Goal: Find specific fact: Find specific fact

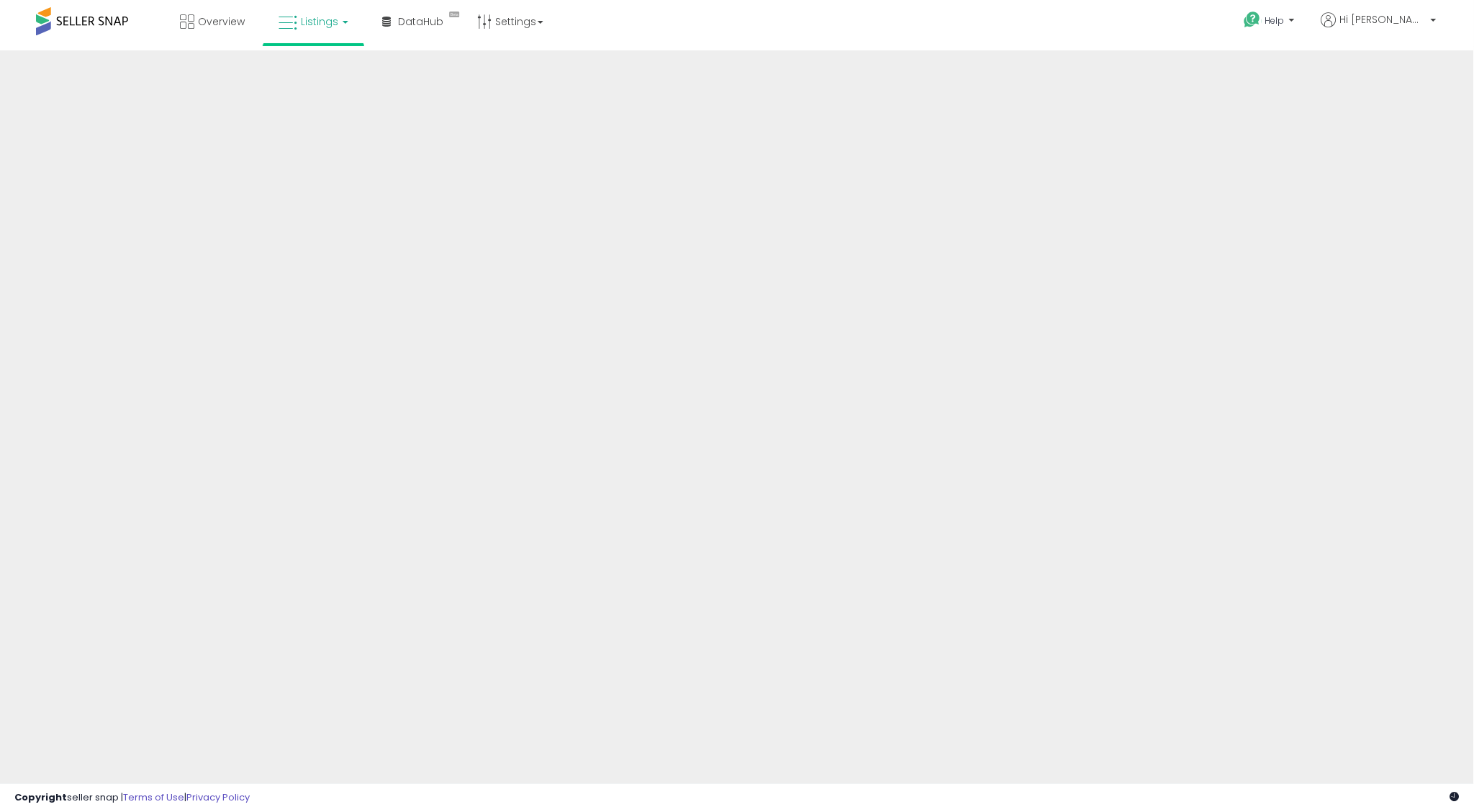
click at [326, 24] on span "Listings" at bounding box center [319, 22] width 38 height 15
click at [327, 126] on icon at bounding box center [326, 125] width 76 height 21
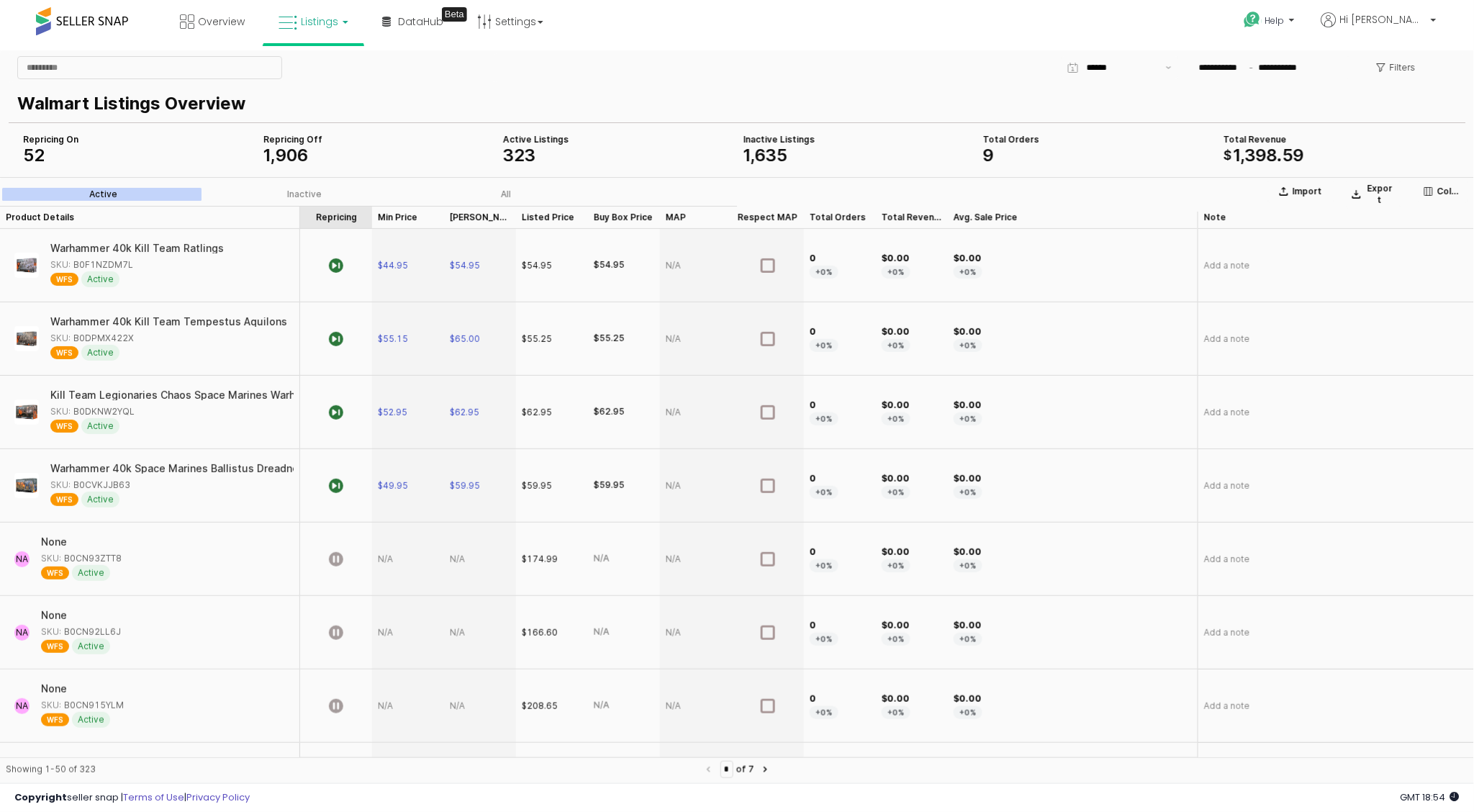
click at [337, 215] on div "Repricing Repricing" at bounding box center [336, 216] width 72 height 23
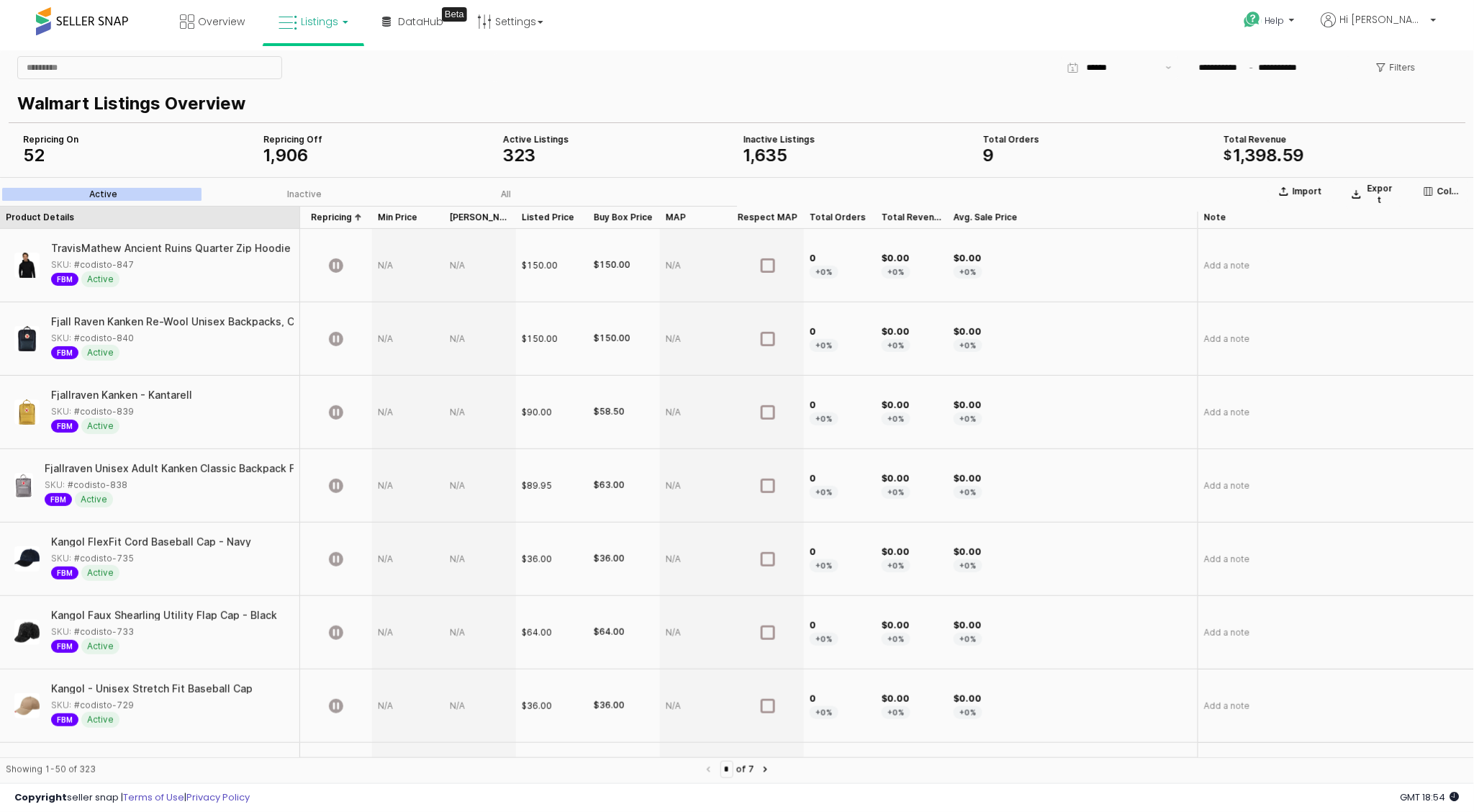
click at [251, 217] on div "Product Details Product Details" at bounding box center [150, 216] width 300 height 23
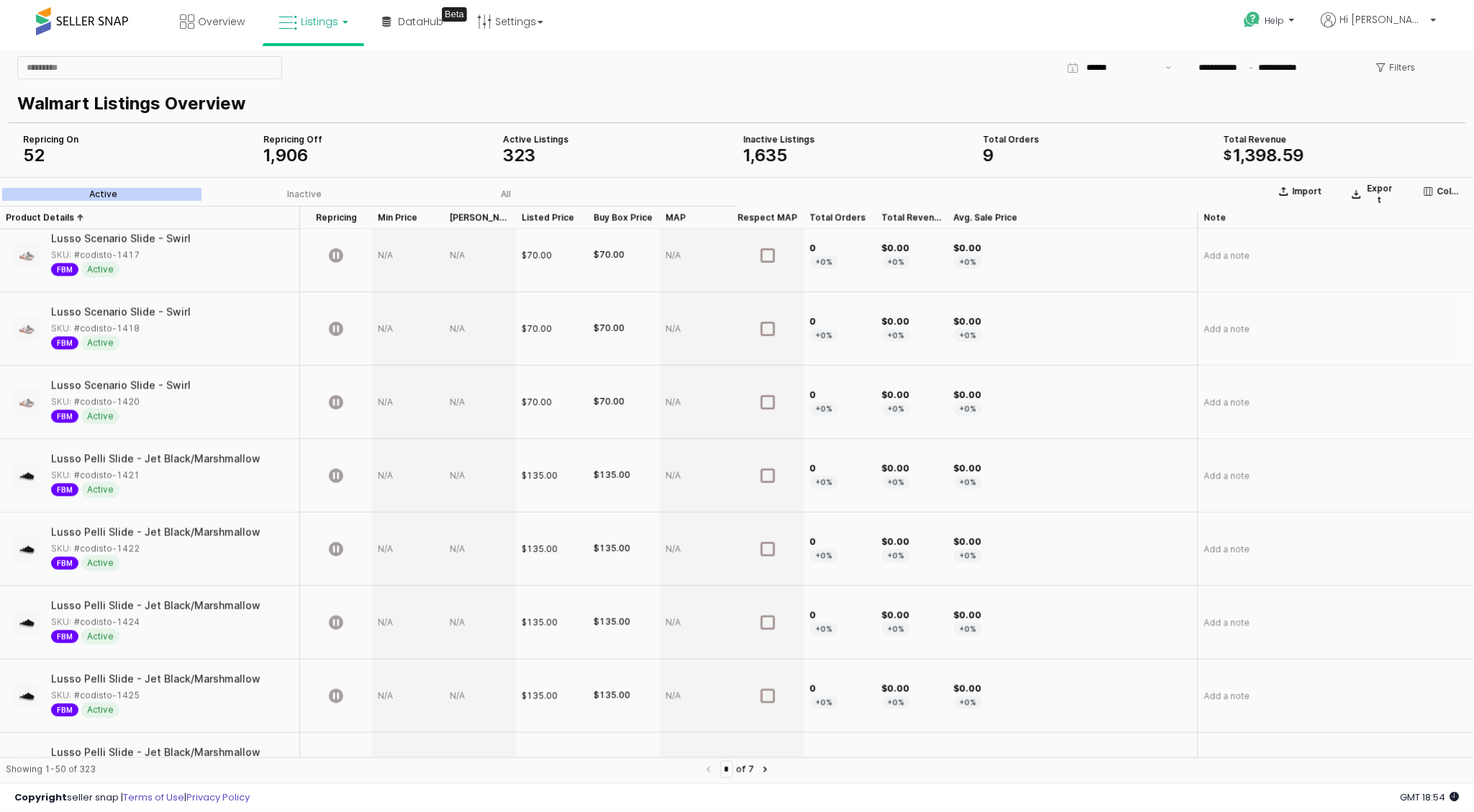
scroll to position [3193, 0]
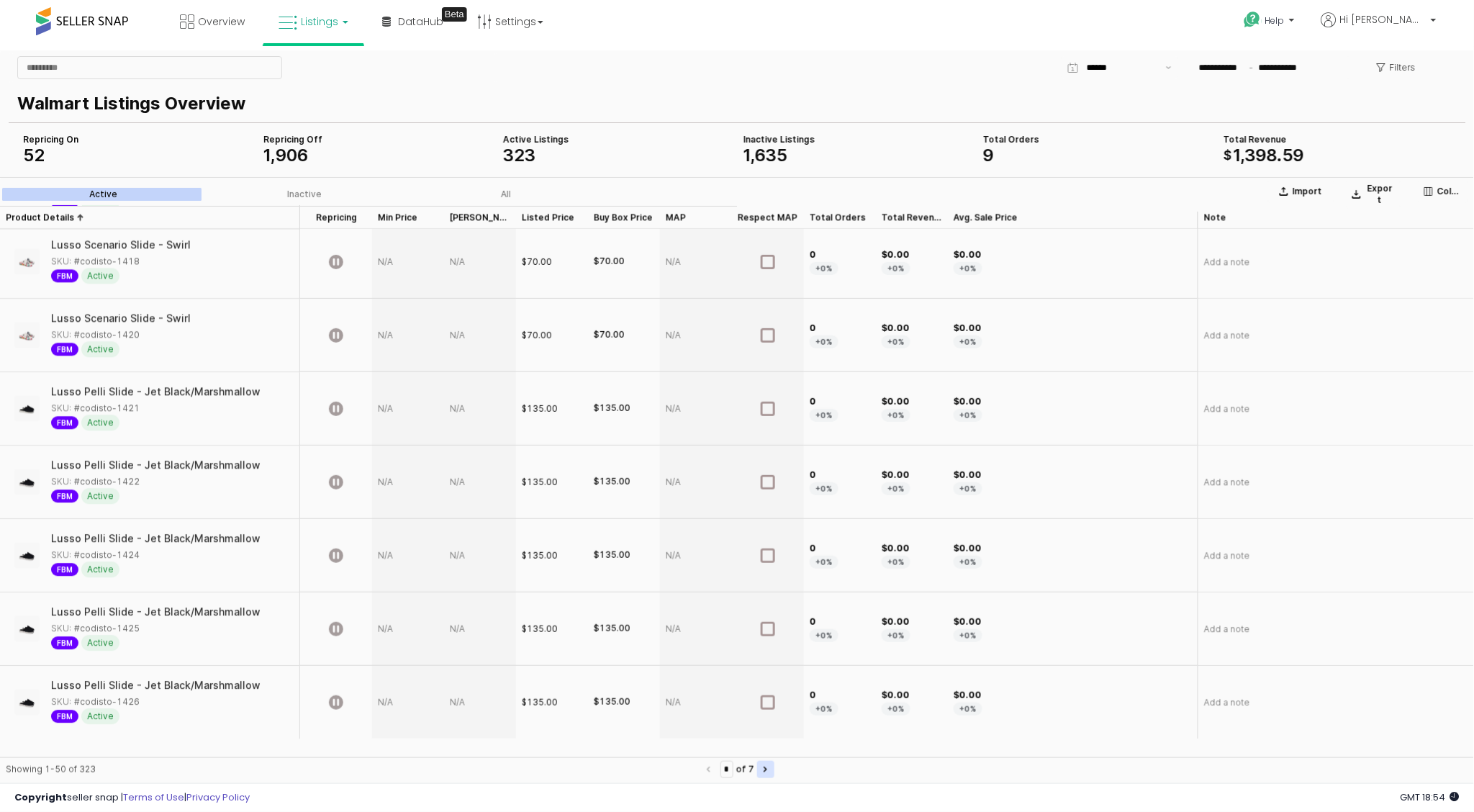
click at [766, 772] on button "Next page" at bounding box center [765, 768] width 17 height 17
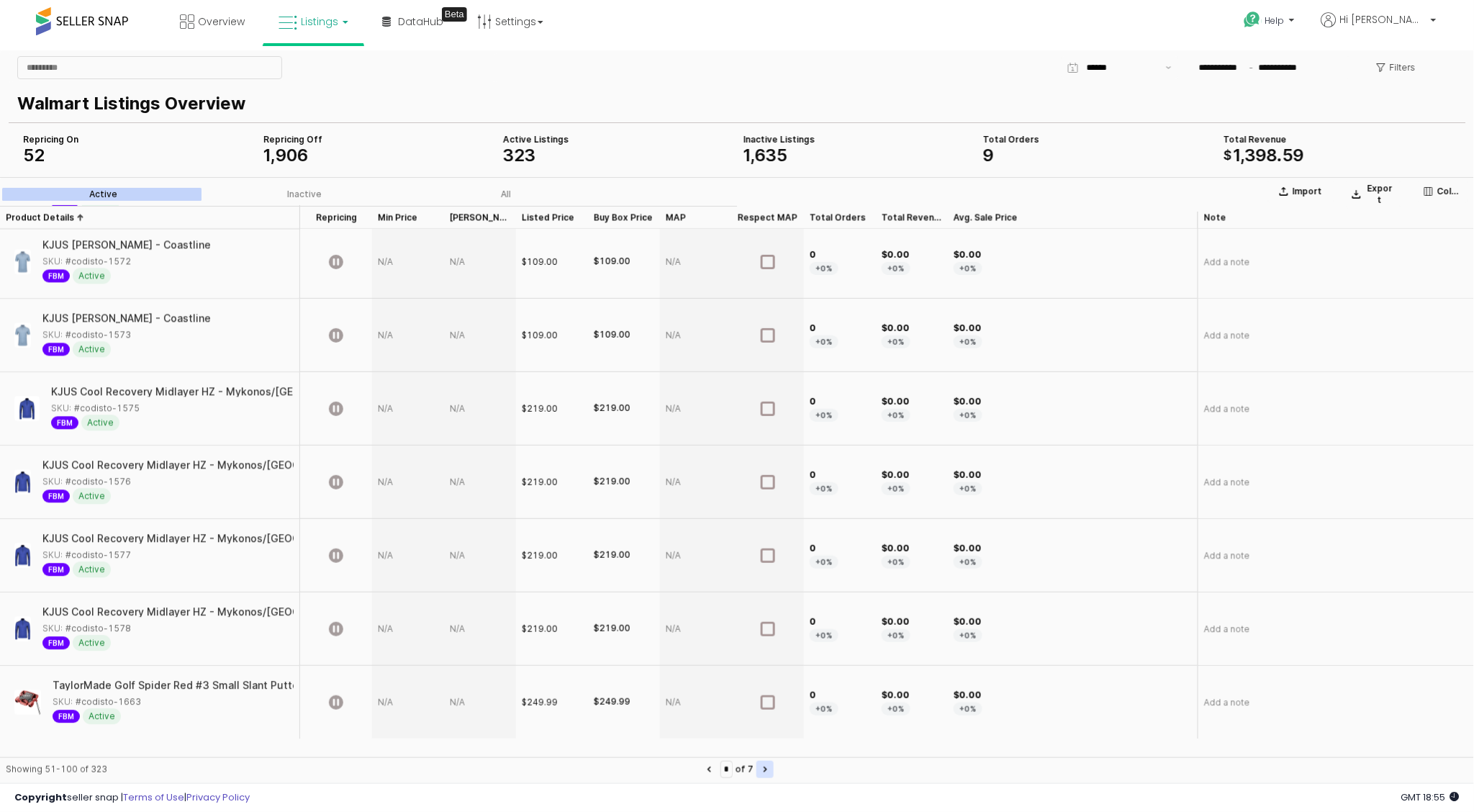
click at [771, 769] on button "Next page" at bounding box center [764, 768] width 17 height 17
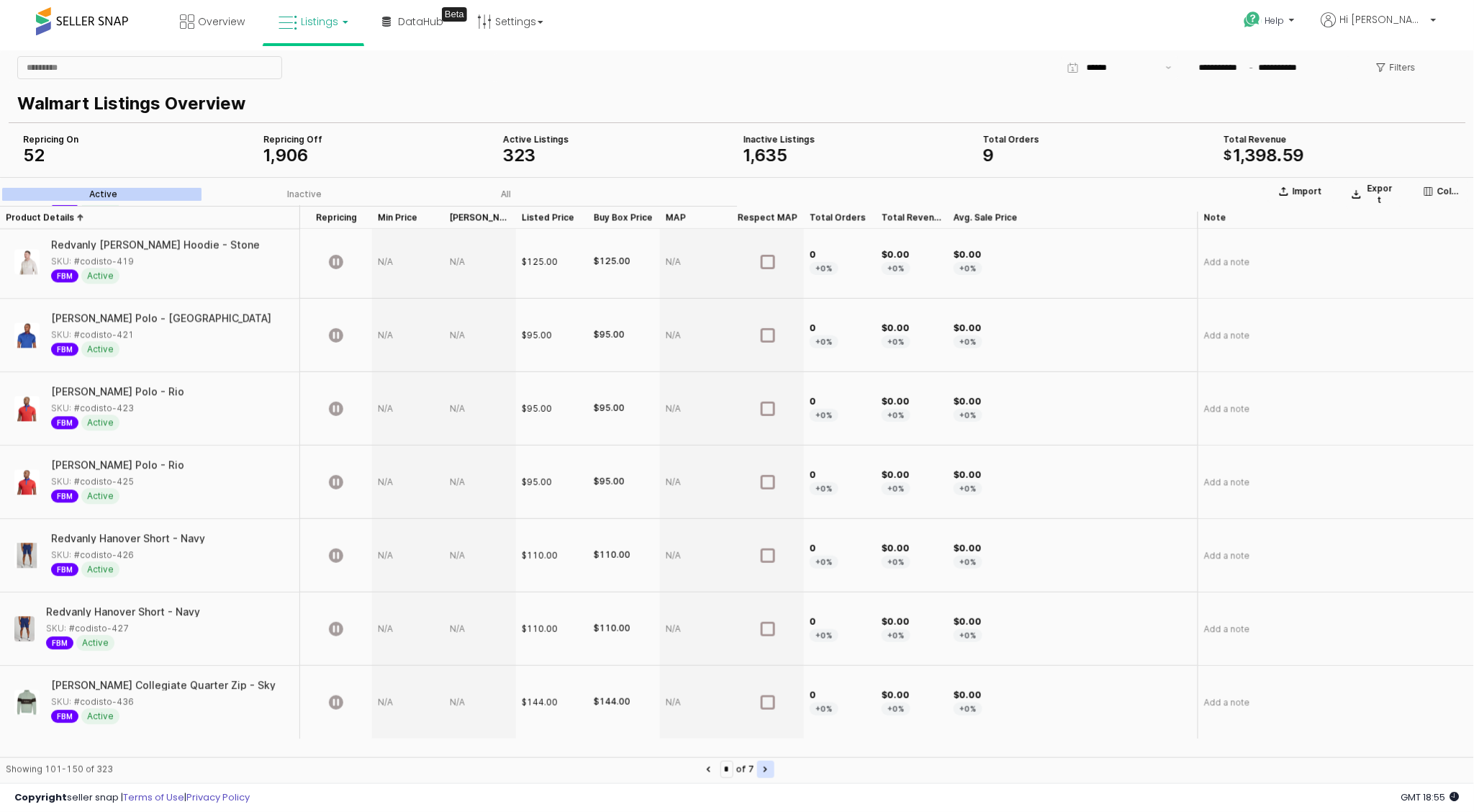
click at [769, 769] on button "Next page" at bounding box center [765, 768] width 17 height 17
type input "*"
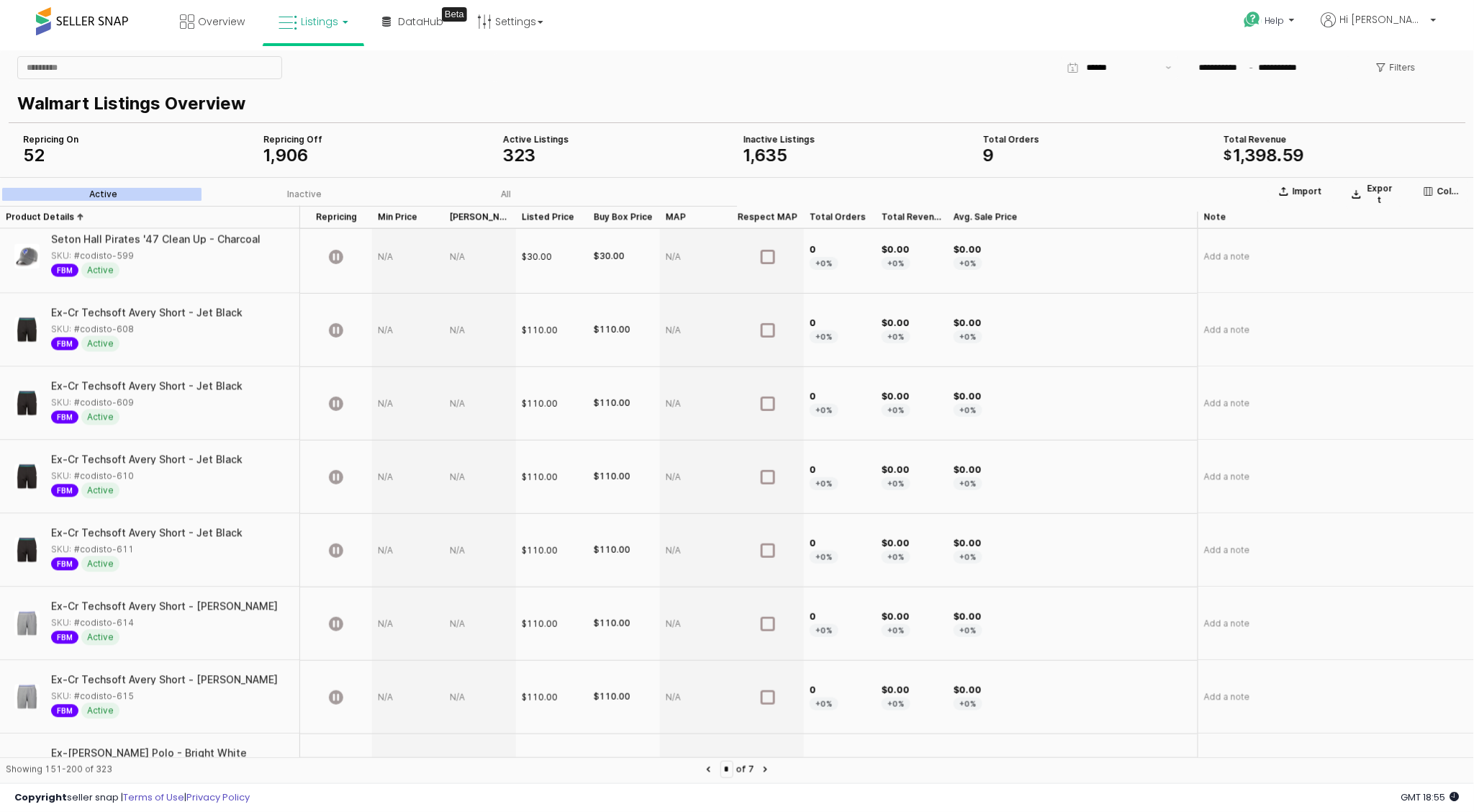
scroll to position [1070, 0]
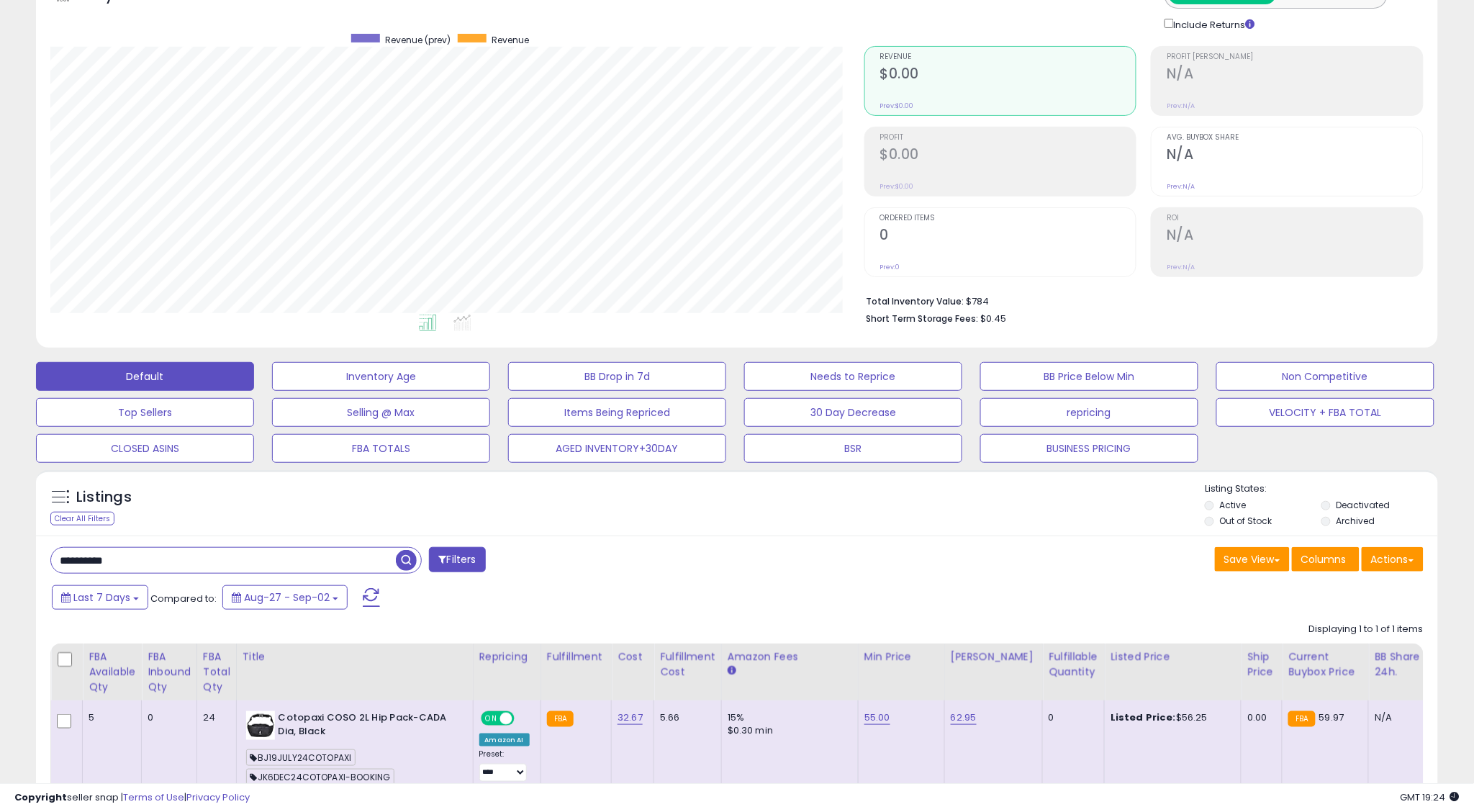
scroll to position [295, 814]
click at [112, 561] on input "**********" at bounding box center [223, 560] width 345 height 25
paste input "text"
type input "**********"
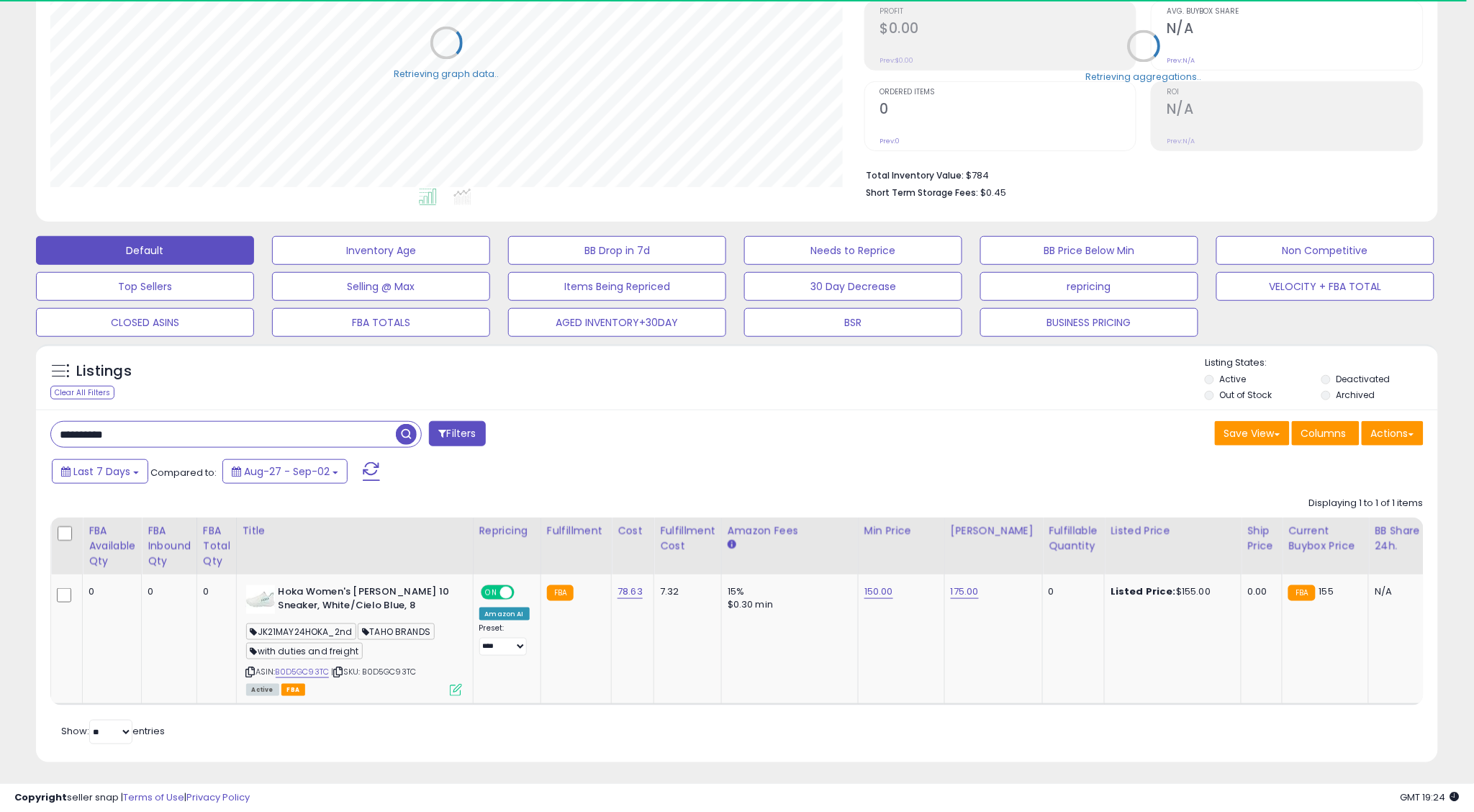
scroll to position [221, 0]
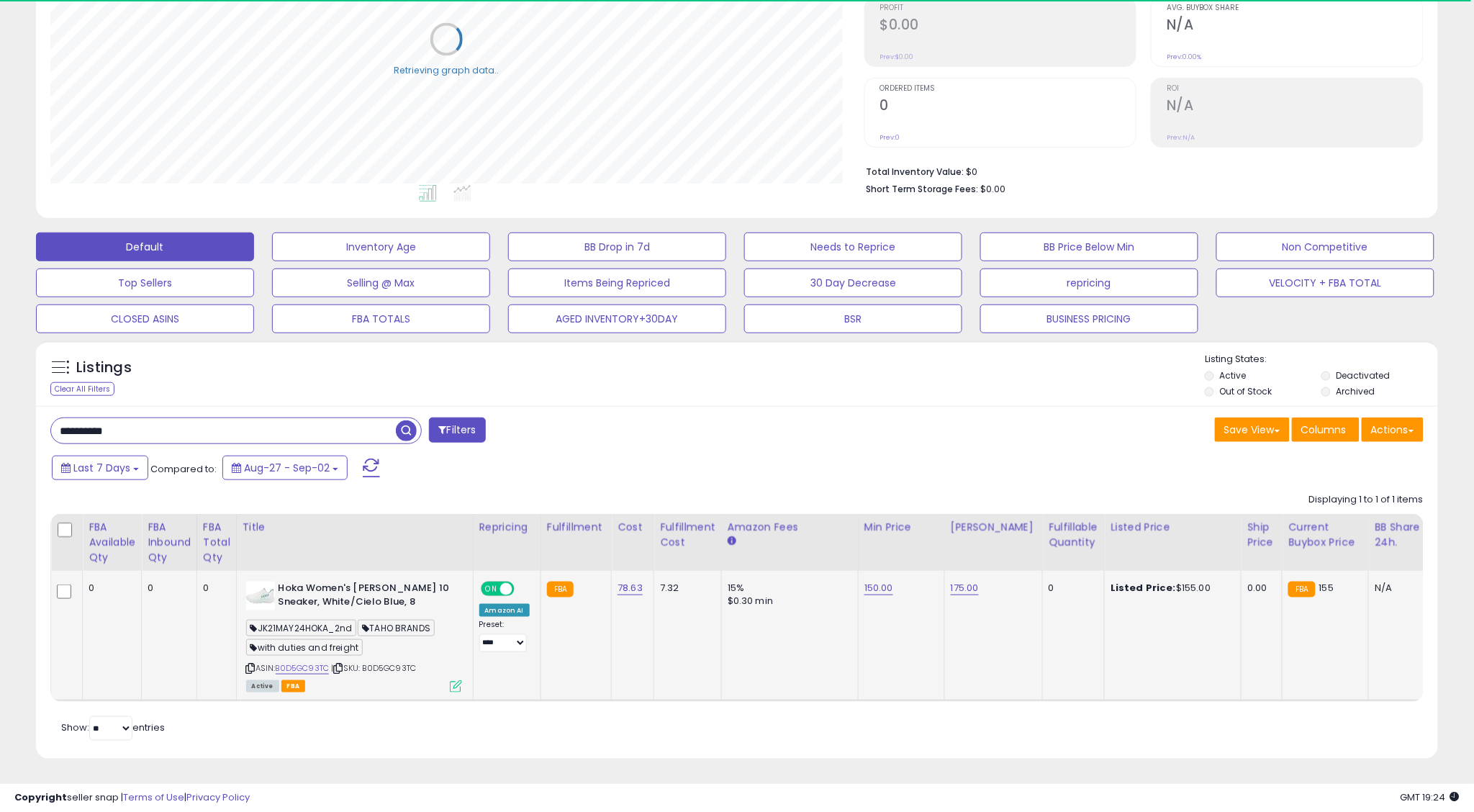
click at [336, 623] on span "JK21MAY24HOKA_2nd" at bounding box center [301, 628] width 111 height 16
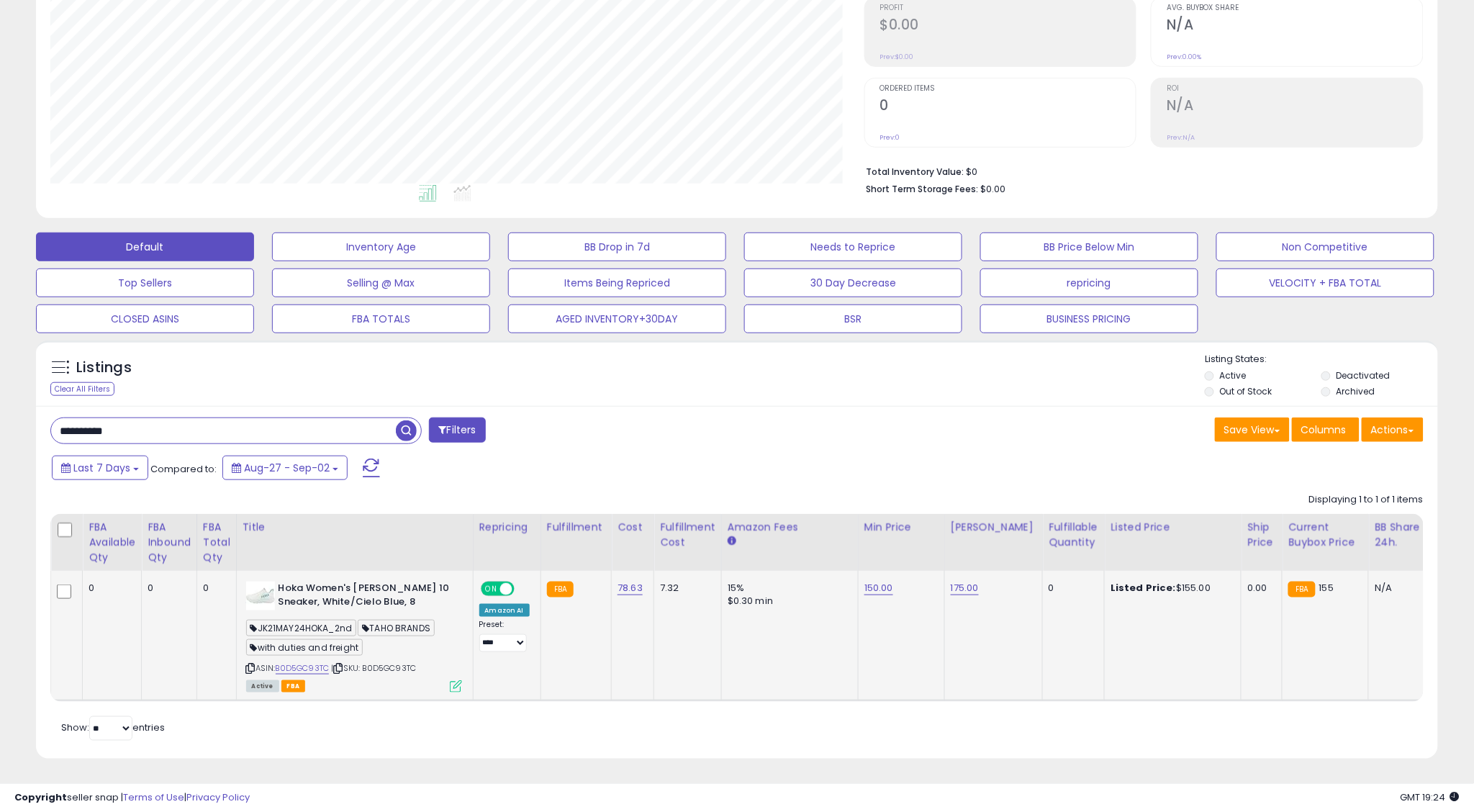
copy span "JK21MAY24HOKA_2nd"
click at [325, 631] on span "JK21MAY24HOKA_2nd" at bounding box center [301, 628] width 111 height 16
click at [256, 670] on icon at bounding box center [251, 668] width 10 height 8
click at [256, 666] on icon at bounding box center [251, 668] width 10 height 8
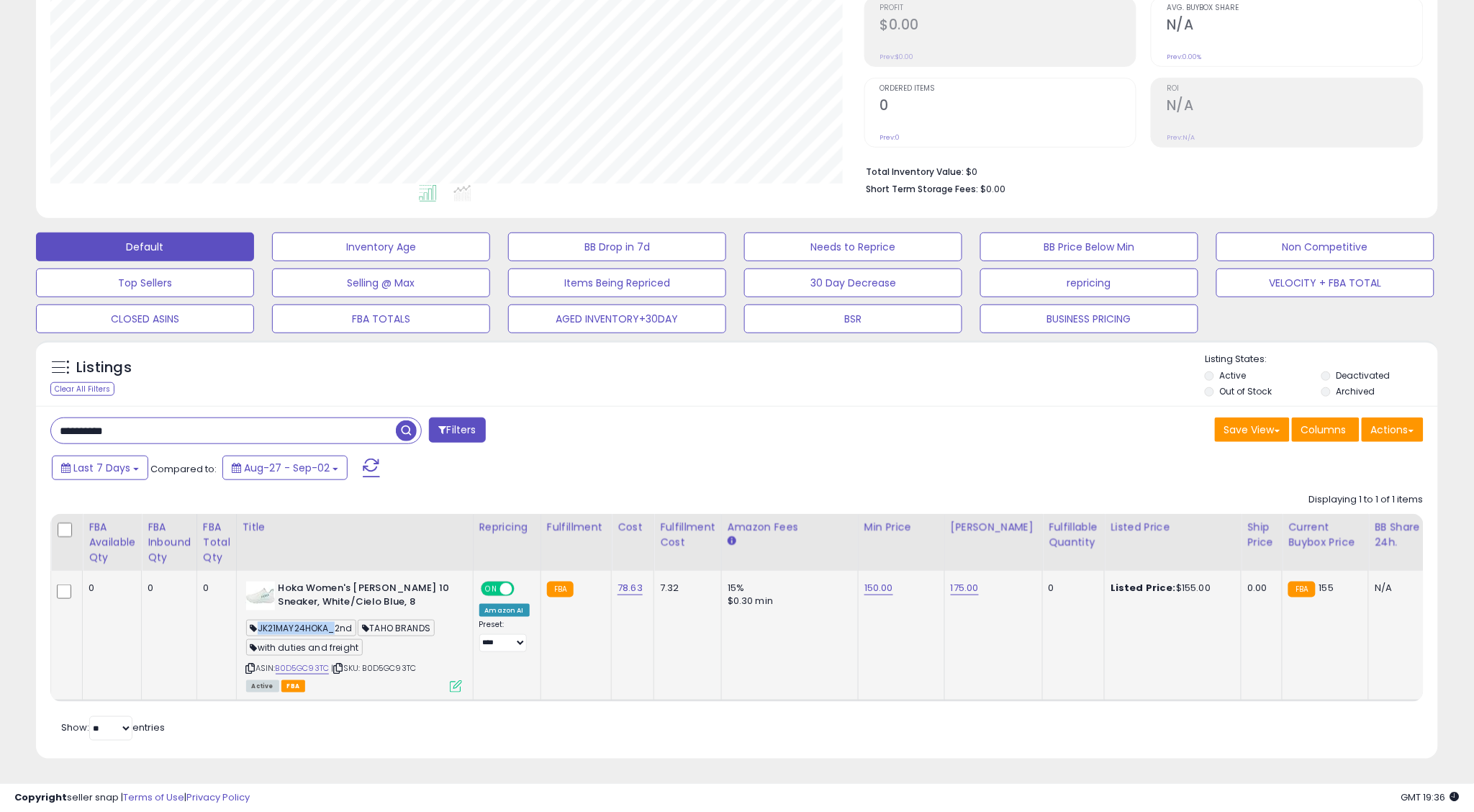
drag, startPoint x: 327, startPoint y: 629, endPoint x: 255, endPoint y: 627, distance: 72.0
click at [254, 628] on span "JK21MAY24HOKA_2nd" at bounding box center [301, 628] width 111 height 16
copy span "JK21MAY24HOKA"
click at [313, 631] on span "JK21MAY24HOKA_2nd" at bounding box center [301, 628] width 111 height 16
